Goal: Task Accomplishment & Management: Complete application form

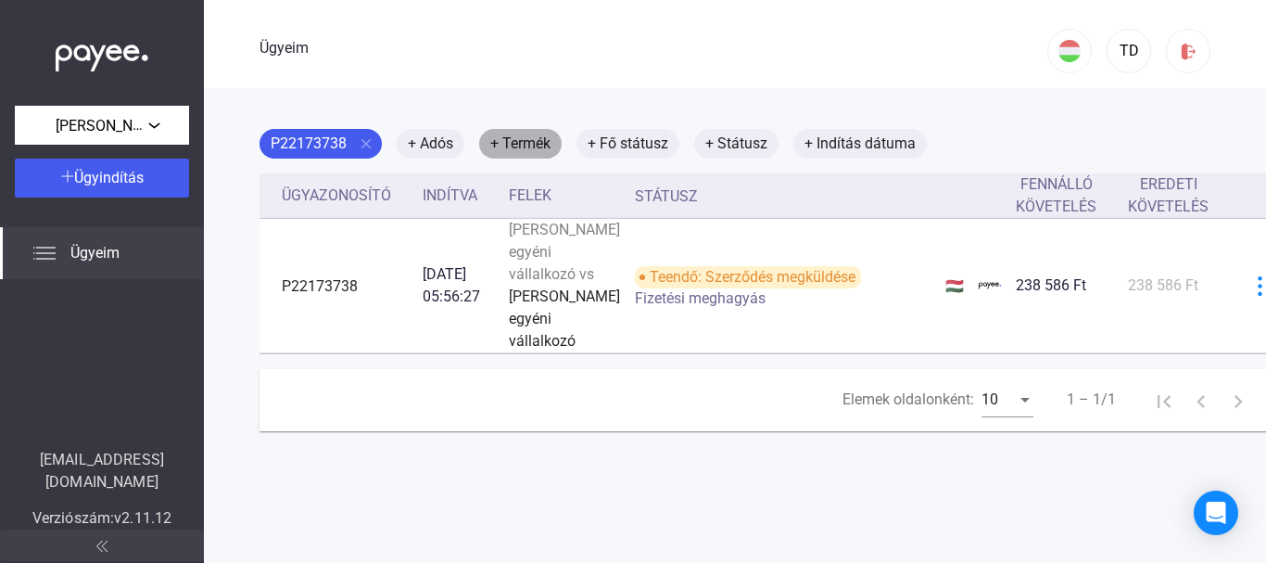
click at [538, 148] on font "+ Termék" at bounding box center [520, 143] width 60 height 18
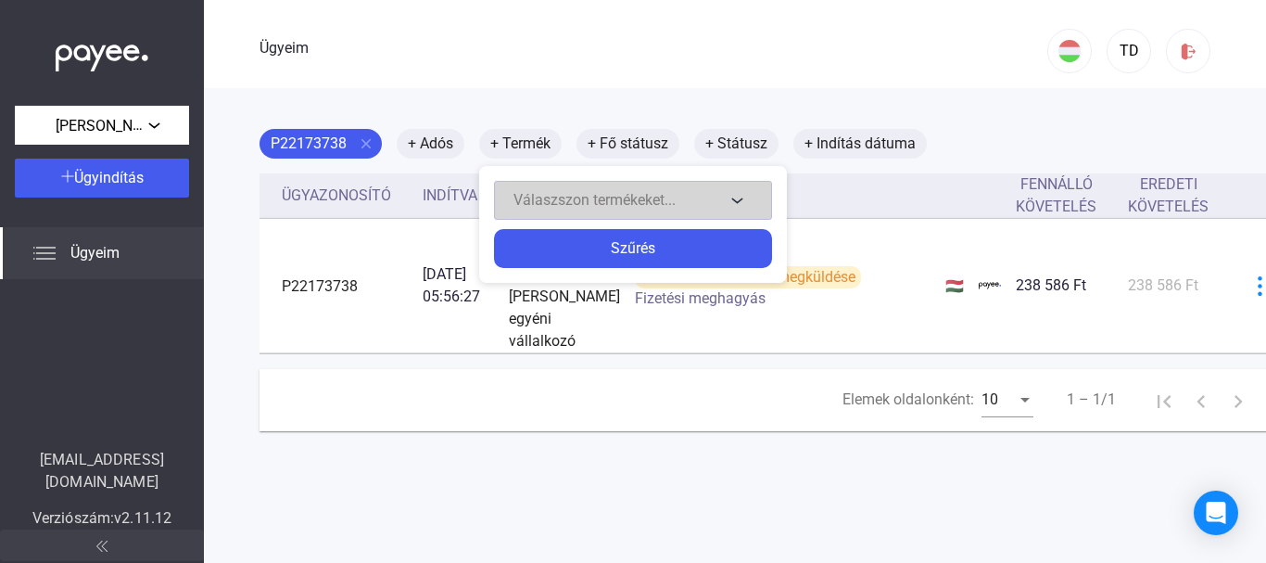
click at [613, 203] on font "Válaszszon termékeket..." at bounding box center [595, 200] width 162 height 18
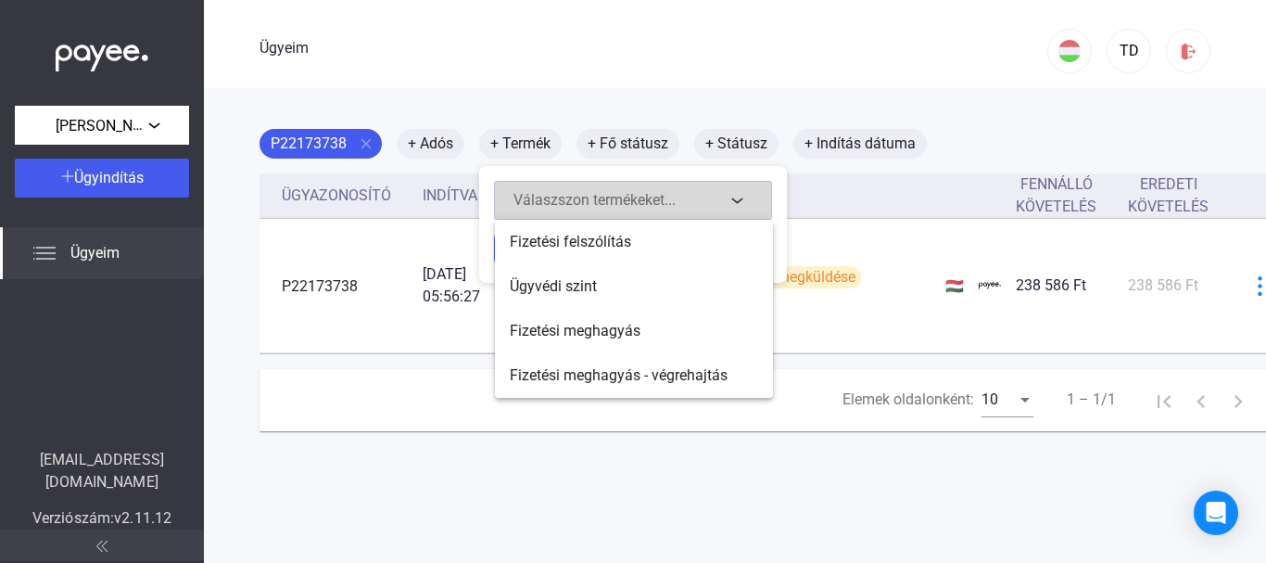
click at [614, 203] on div at bounding box center [633, 281] width 1266 height 563
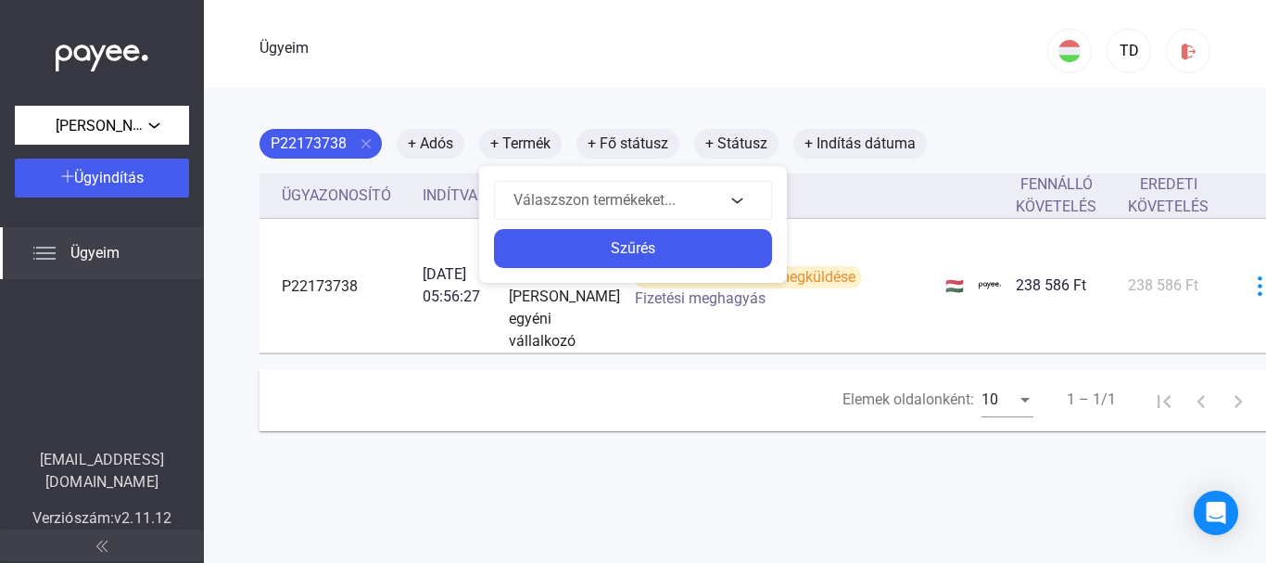
click at [311, 136] on div at bounding box center [633, 281] width 1266 height 563
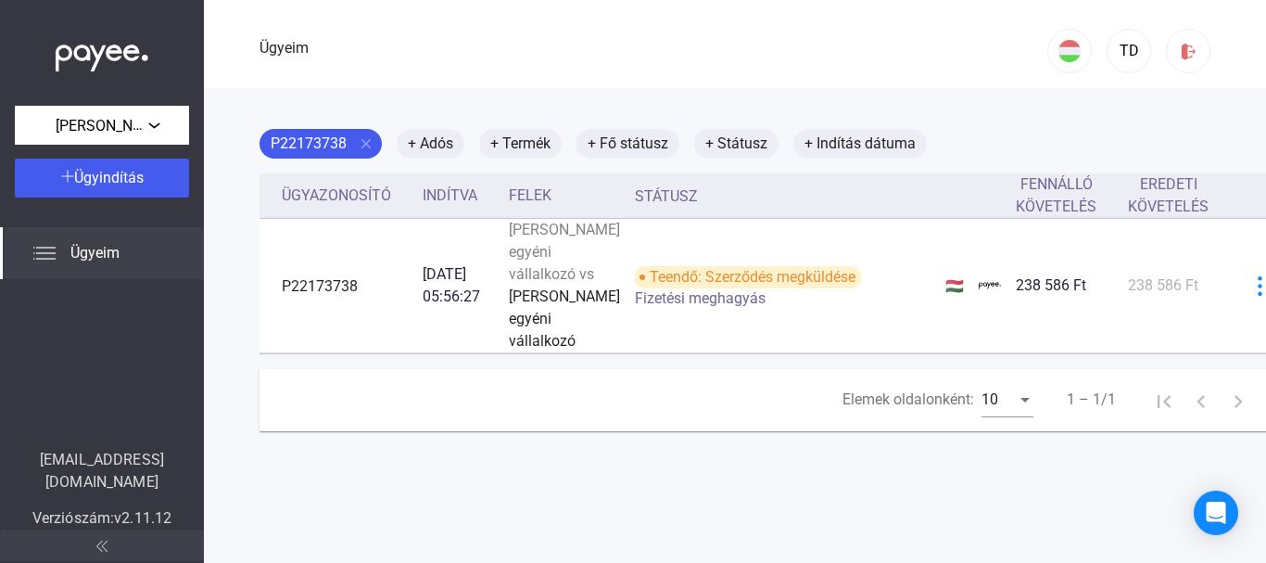
click at [94, 248] on font "Ügyeim" at bounding box center [94, 253] width 49 height 18
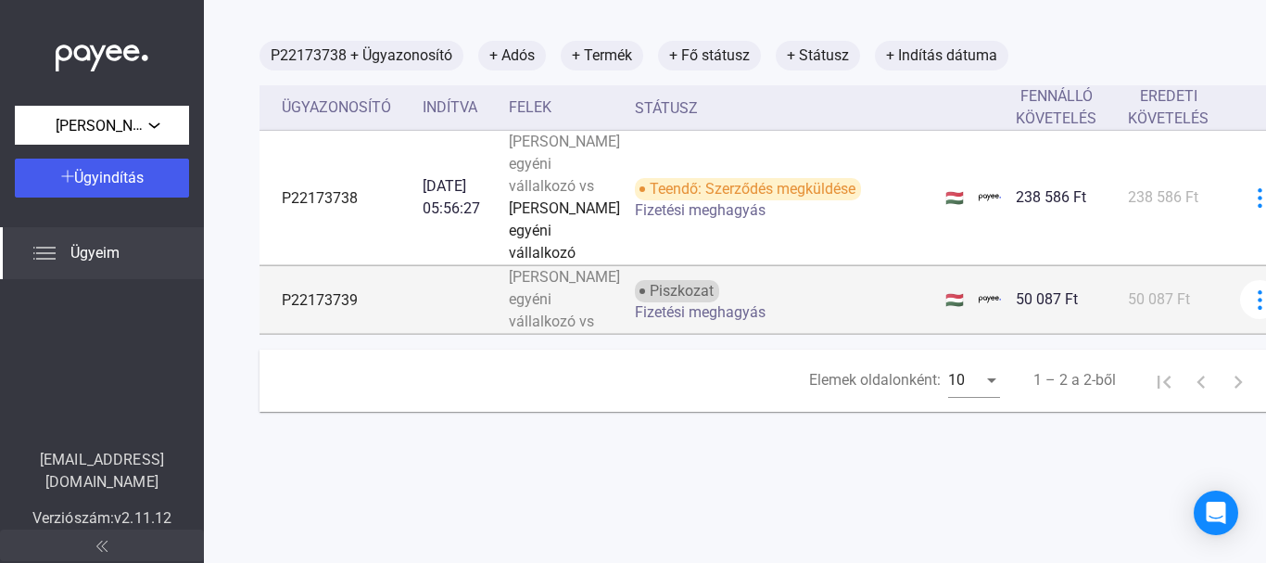
scroll to position [166, 0]
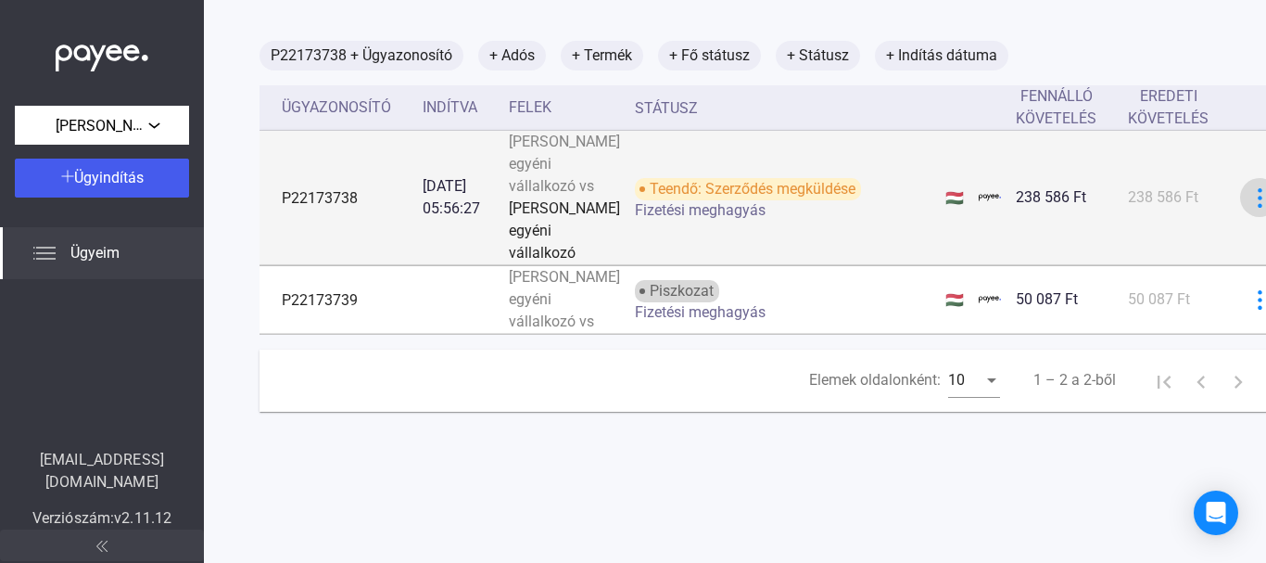
click at [1251, 188] on img at bounding box center [1260, 197] width 19 height 19
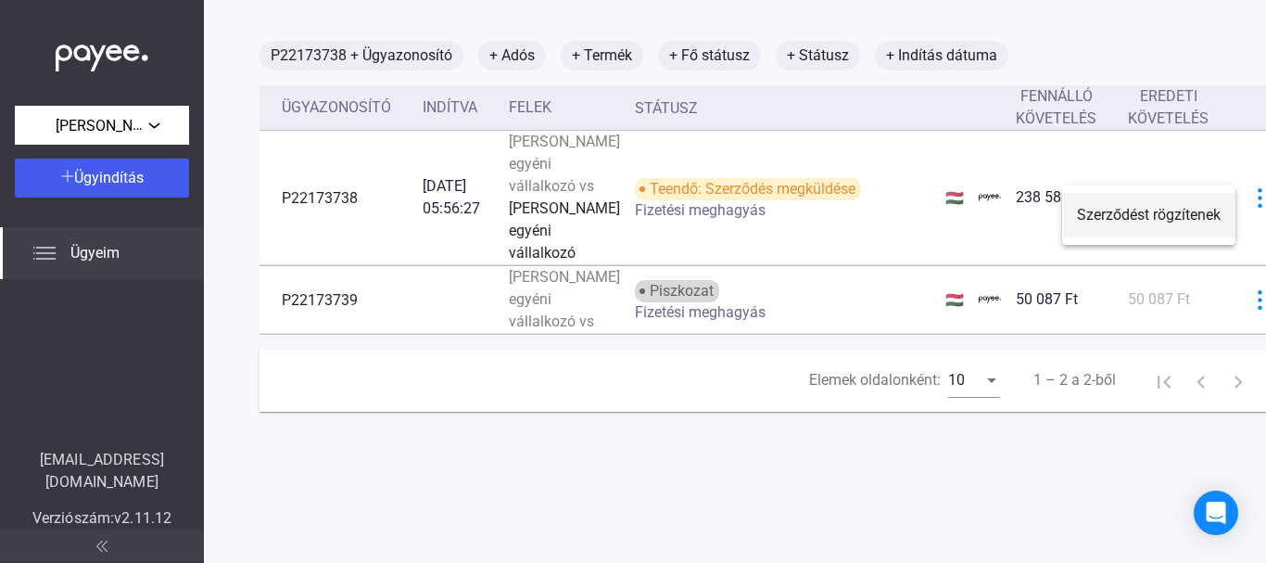
click at [1188, 217] on font "Szerződést rögzítenek" at bounding box center [1149, 215] width 144 height 18
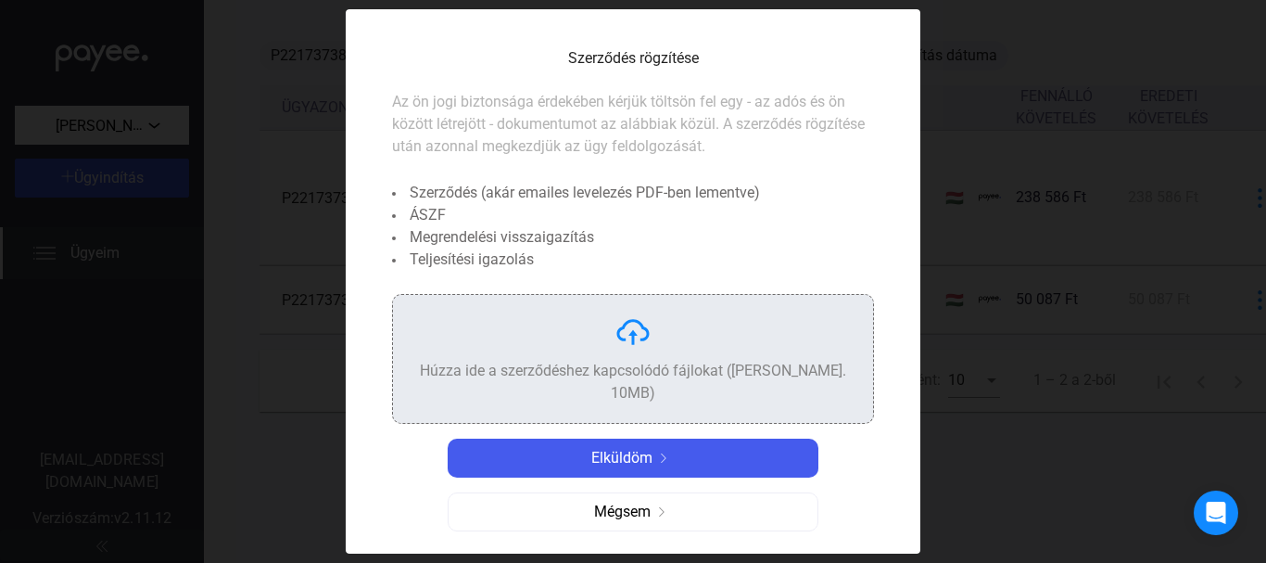
click at [669, 369] on div "Húzza ide a szerződéshez kapcsolódó fájlokat ([PERSON_NAME]. 10MB)" at bounding box center [633, 358] width 451 height 91
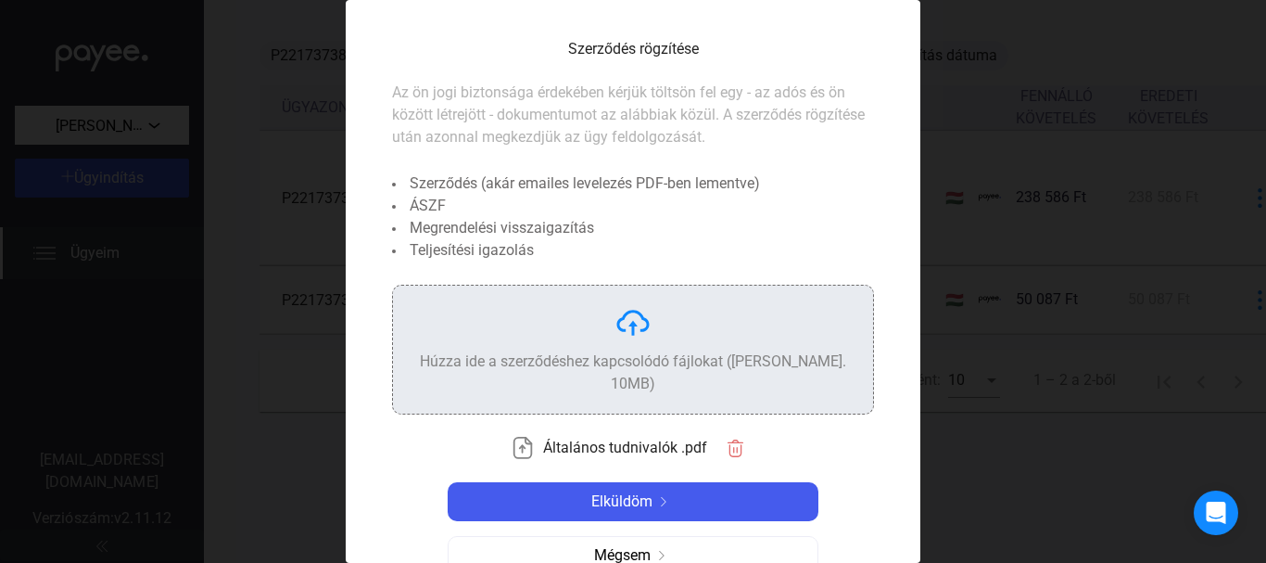
click at [709, 345] on div "Húzza ide a szerződéshez kapcsolódó fájlokat ([PERSON_NAME]. 10MB)" at bounding box center [633, 349] width 451 height 91
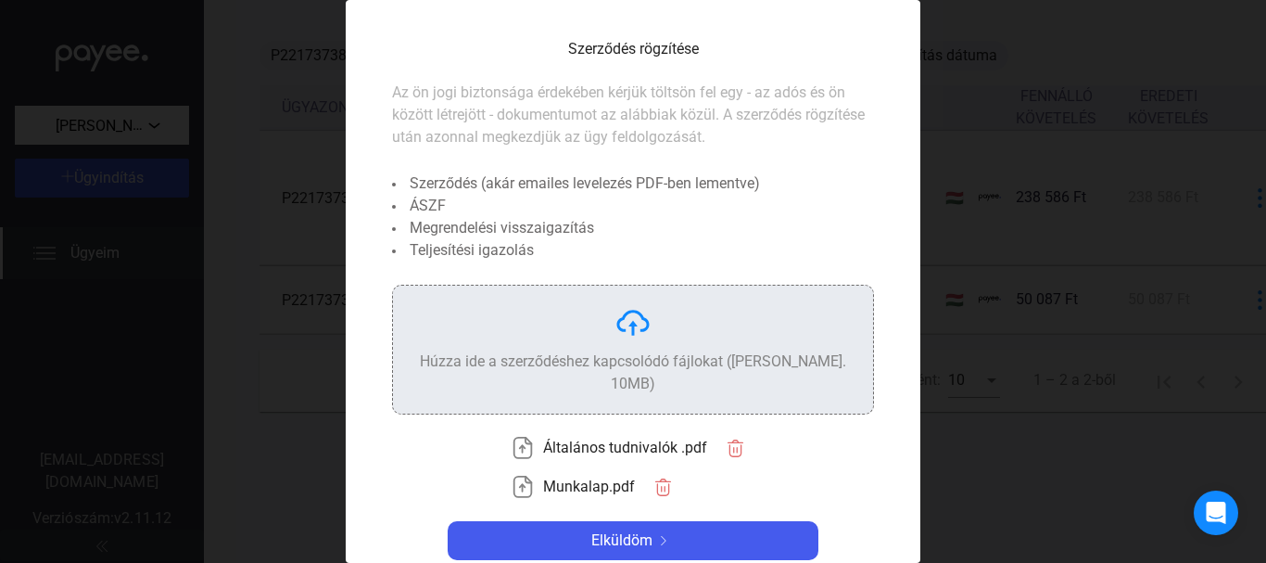
click at [651, 324] on div "Húzza ide a szerződéshez kapcsolódó fájlokat ([PERSON_NAME]. 10MB)" at bounding box center [633, 349] width 451 height 91
click at [642, 337] on img at bounding box center [633, 322] width 37 height 37
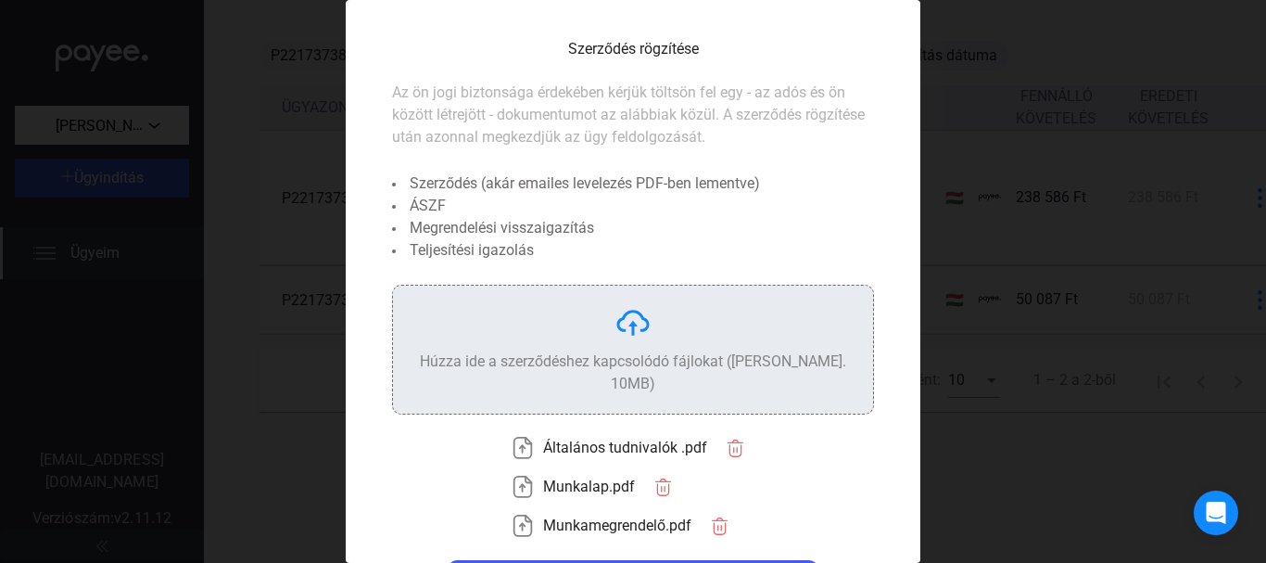
scroll to position [90, 0]
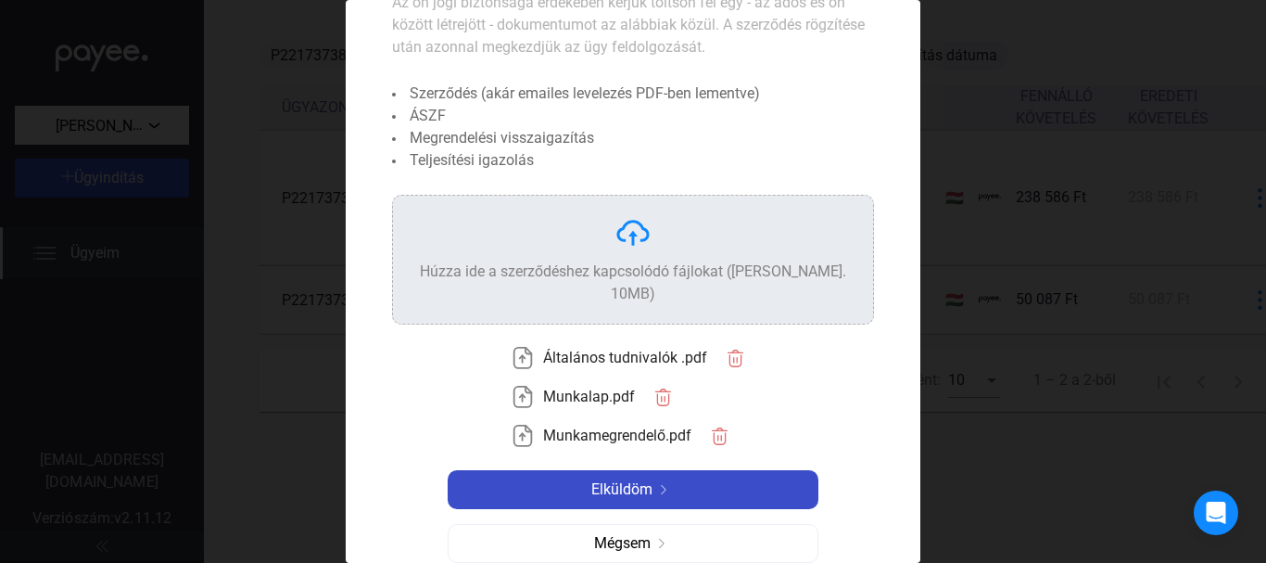
click at [636, 480] on font "Elküldöm" at bounding box center [621, 489] width 61 height 18
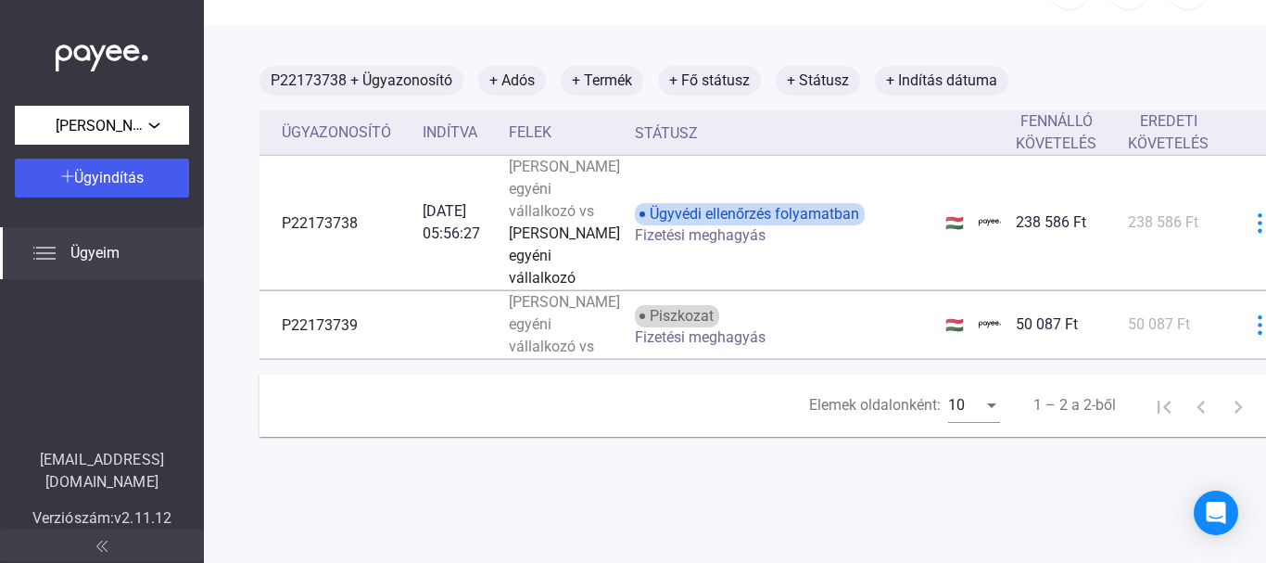
scroll to position [0, 0]
